Goal: Task Accomplishment & Management: Manage account settings

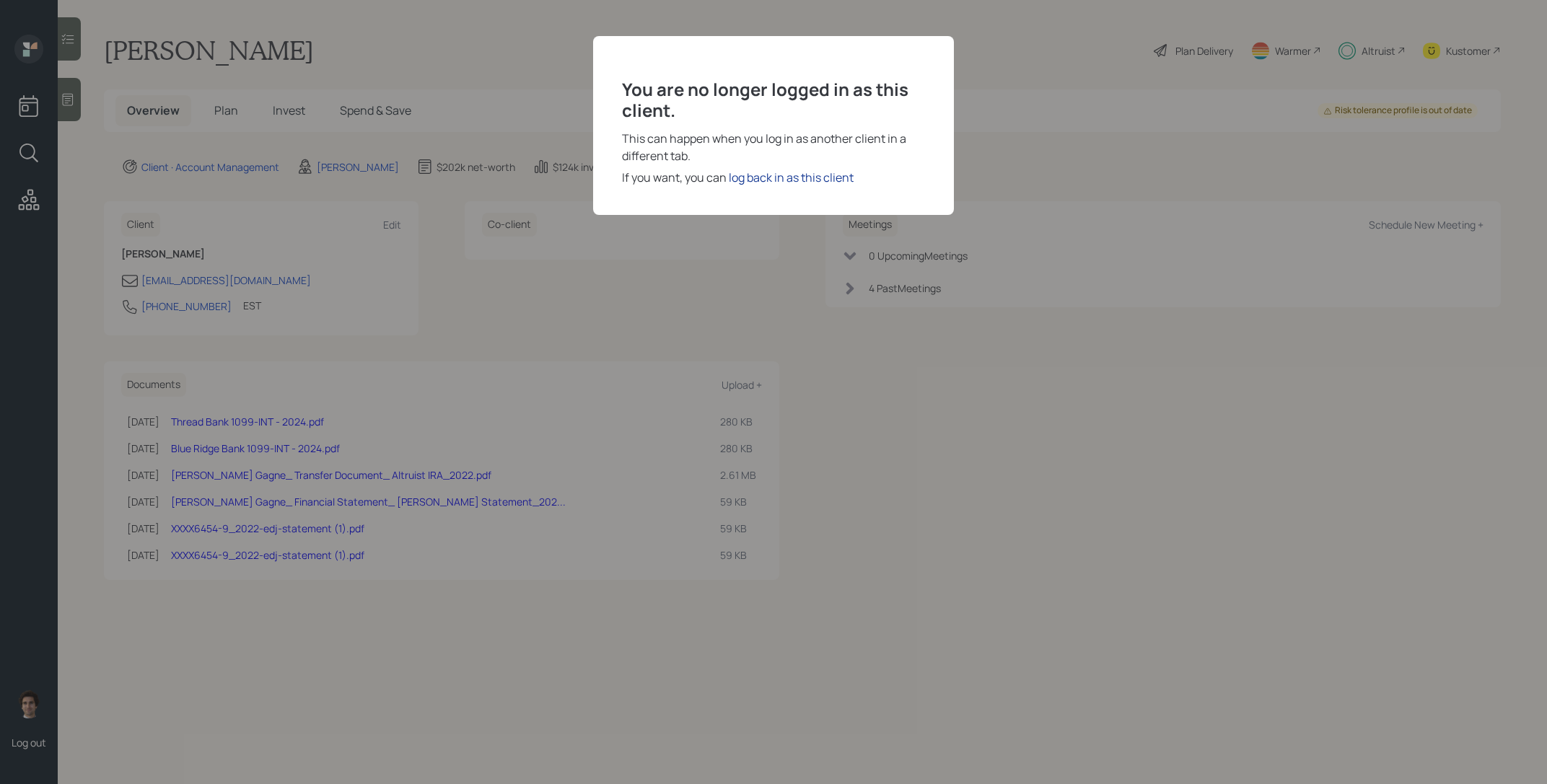
click at [805, 175] on div "log back in as this client" at bounding box center [790, 177] width 124 height 18
